Goal: Find specific page/section: Find specific page/section

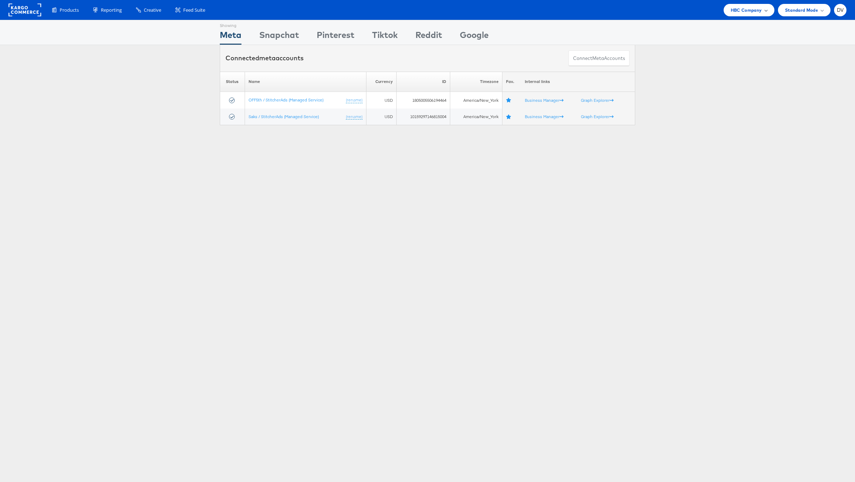
click at [741, 12] on span "HBC Company" at bounding box center [745, 9] width 31 height 7
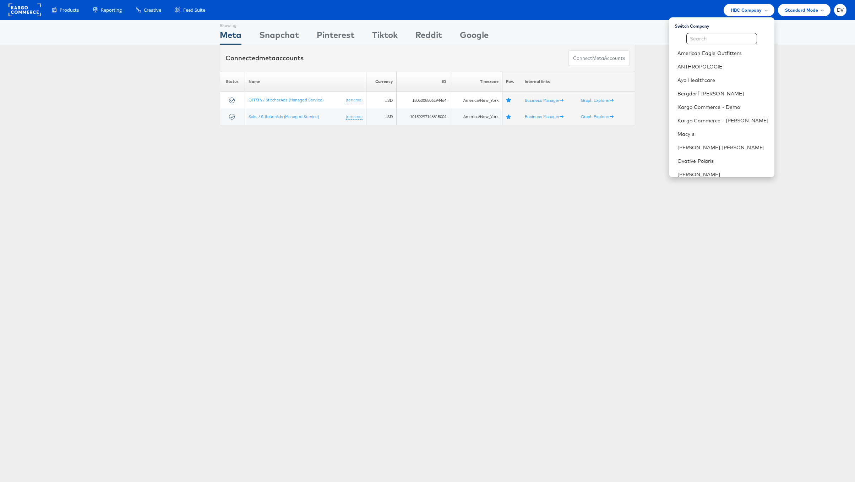
scroll to position [100, 0]
click at [701, 128] on link "Urban Outfitters" at bounding box center [722, 128] width 91 height 7
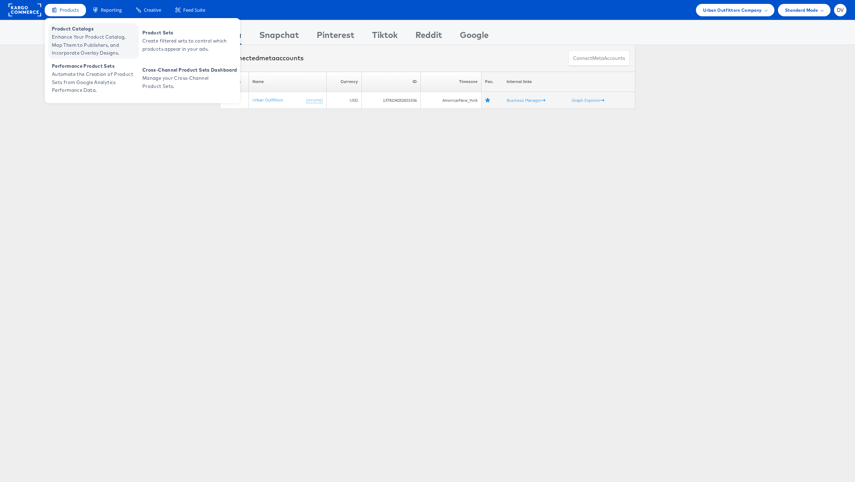
click at [90, 34] on span "Enhance Your Product Catalog, Map Them to Publishers, and Incorporate Overlay D…" at bounding box center [94, 45] width 85 height 24
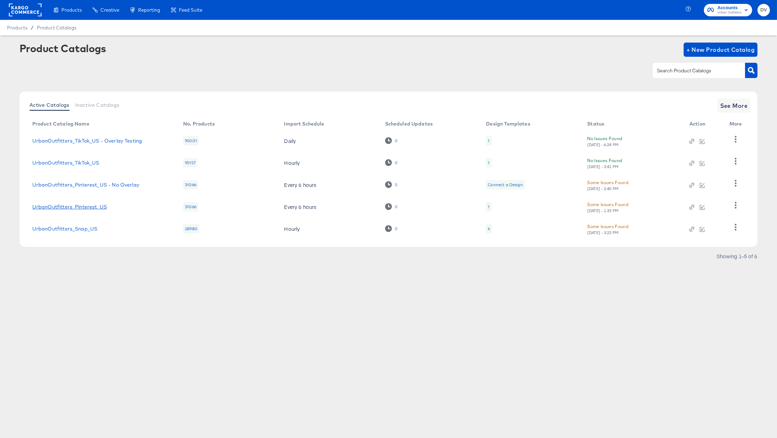
click at [89, 207] on link "UrbanOutfitters_Pinterest_US" at bounding box center [69, 207] width 75 height 6
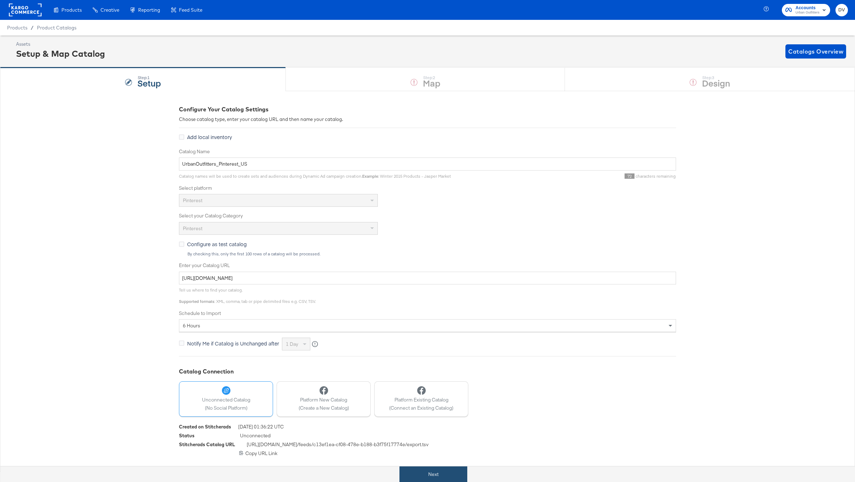
click at [438, 438] on button "Next" at bounding box center [433, 475] width 68 height 16
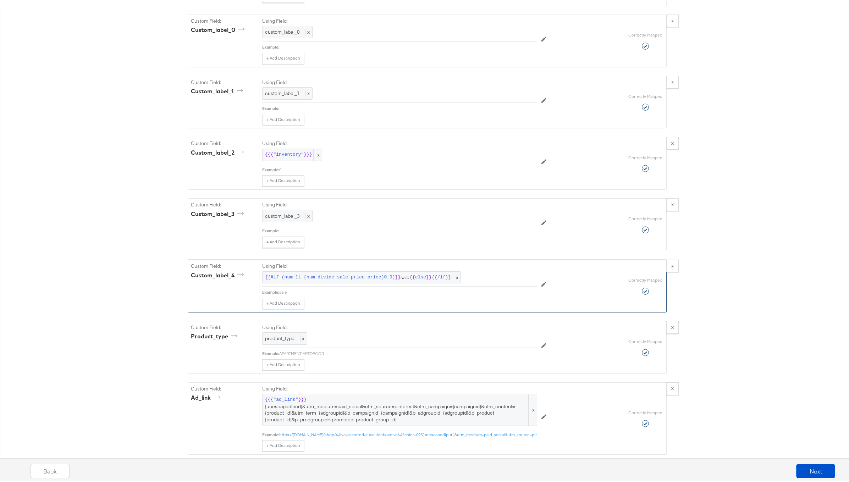
scroll to position [1532, 0]
